Goal: Navigation & Orientation: Find specific page/section

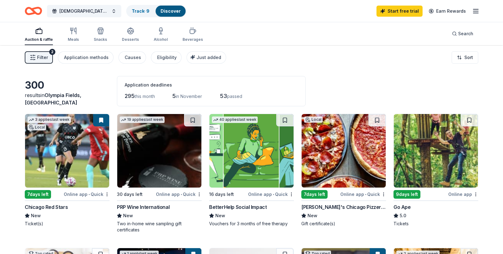
click at [42, 55] on span "Filter" at bounding box center [42, 57] width 11 height 7
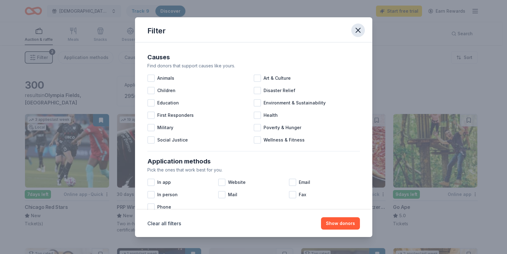
click at [357, 26] on icon "button" at bounding box center [358, 30] width 9 height 9
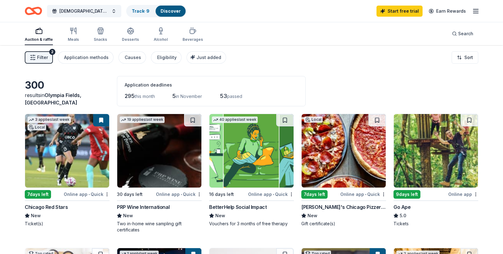
click at [170, 11] on link "Discover" at bounding box center [170, 10] width 20 height 5
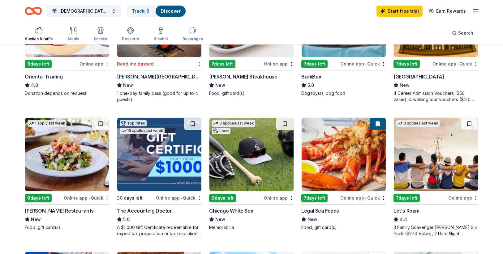
scroll to position [278, 0]
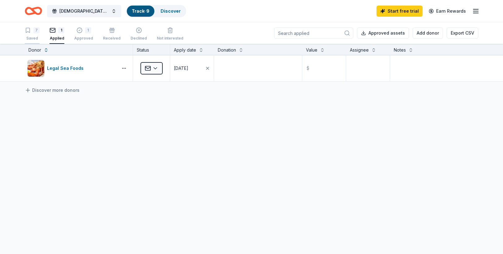
click at [34, 32] on div "7" at bounding box center [36, 30] width 6 height 6
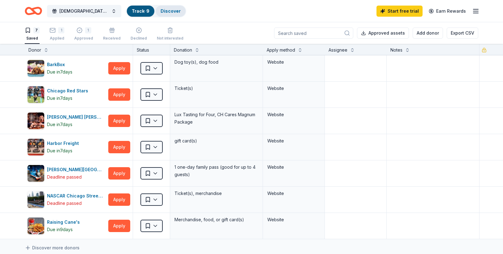
click at [172, 11] on link "Discover" at bounding box center [170, 10] width 20 height 5
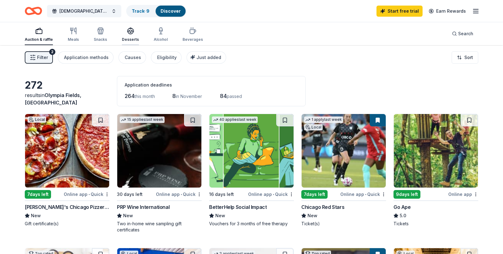
click at [128, 32] on icon "button" at bounding box center [131, 33] width 6 height 2
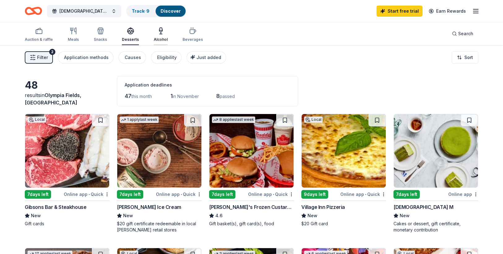
click at [160, 34] on icon "button" at bounding box center [161, 34] width 2 height 0
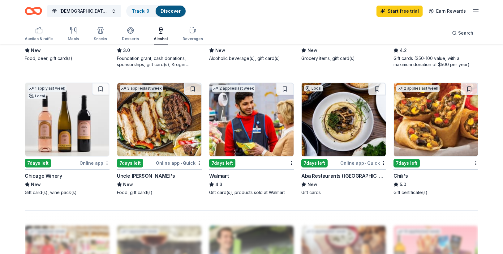
scroll to position [433, 0]
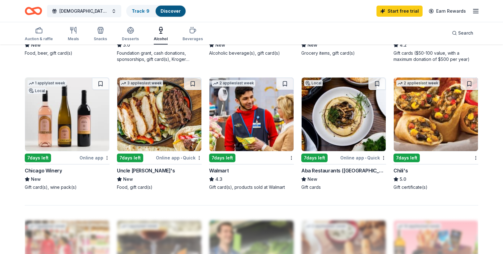
click at [143, 121] on img at bounding box center [159, 115] width 84 height 74
